Goal: Information Seeking & Learning: Learn about a topic

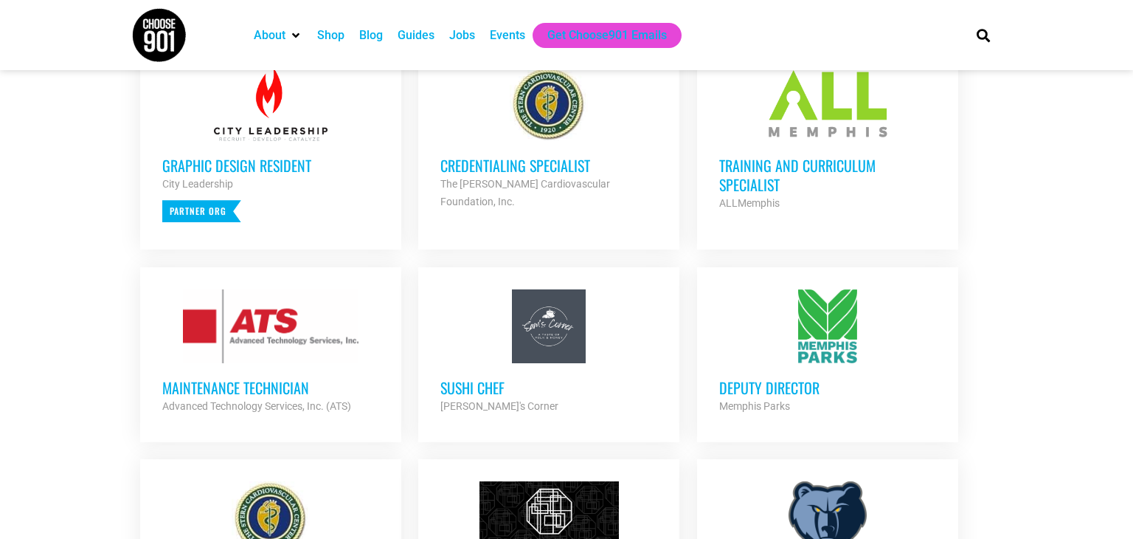
scroll to position [639, 0]
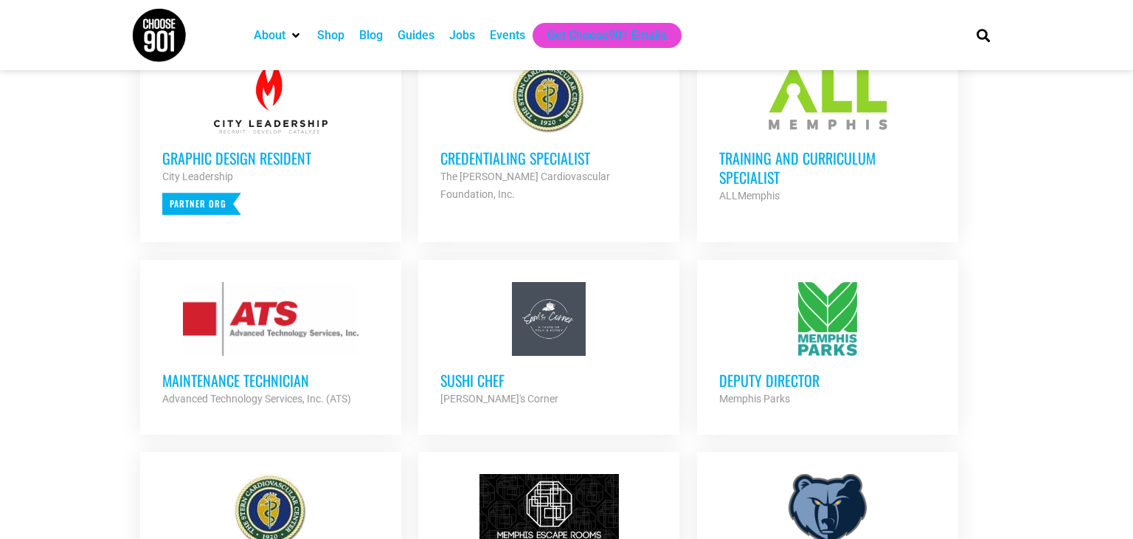
click at [759, 183] on h3 "Training and Curriculum Specialist" at bounding box center [827, 167] width 217 height 38
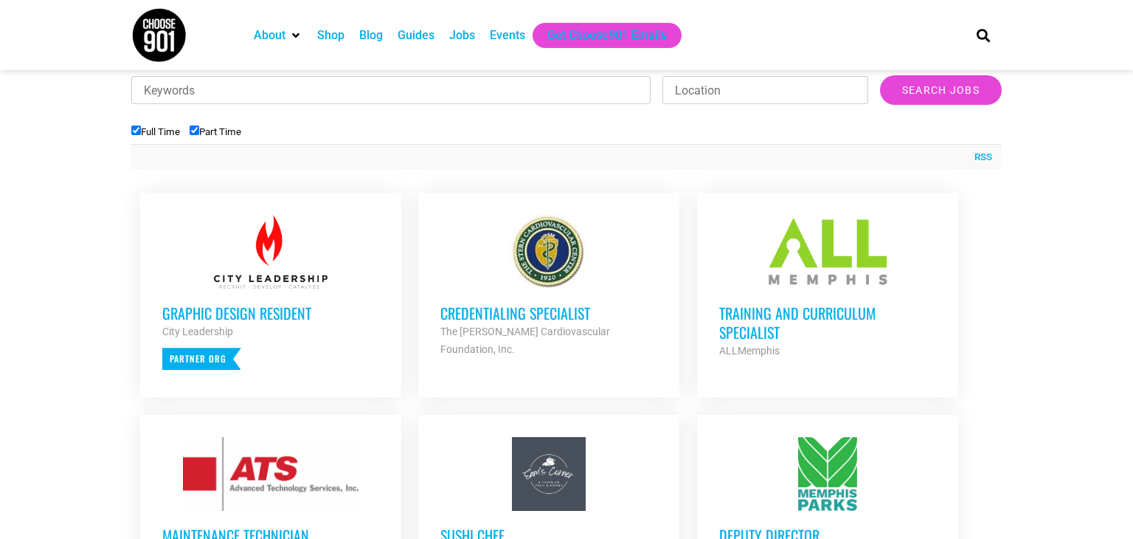
scroll to position [480, 0]
